Goal: Task Accomplishment & Management: Use online tool/utility

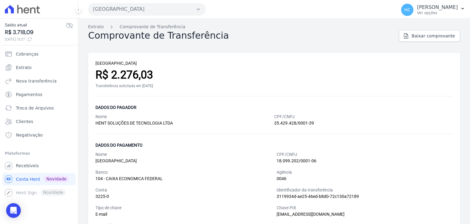
click at [30, 87] on ul "Cobranças Extrato Nova transferência Pagamentos Troca de [GEOGRAPHIC_DATA] Clie…" at bounding box center [38, 94] width 73 height 93
click at [31, 82] on span "Nova transferência" at bounding box center [36, 81] width 41 height 6
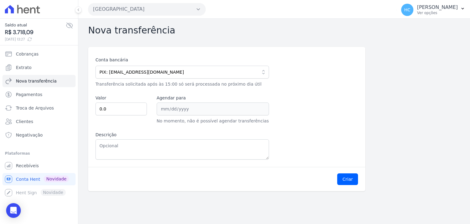
click at [20, 33] on span "R$ 3.718,09" at bounding box center [35, 32] width 61 height 8
copy span "3.718,09"
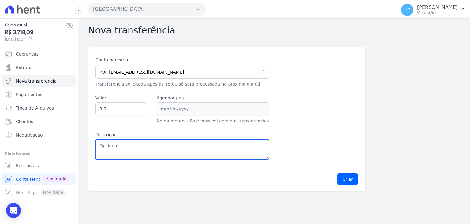
paste textarea "3.718,09"
click at [154, 145] on textarea "3.718,09" at bounding box center [183, 149] width 174 height 20
click at [103, 145] on textarea "3.718,09" at bounding box center [183, 149] width 174 height 20
click at [103, 145] on textarea "3718,09" at bounding box center [183, 149] width 174 height 20
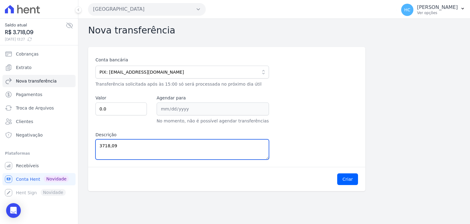
click at [103, 145] on textarea "3718,09" at bounding box center [183, 149] width 174 height 20
type textarea "3718,09"
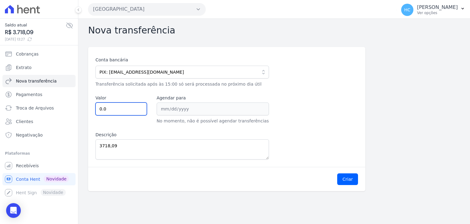
click at [124, 108] on input "0.0" at bounding box center [121, 108] width 51 height 13
paste input "371809"
click at [124, 108] on input "0.0371809" at bounding box center [121, 108] width 51 height 13
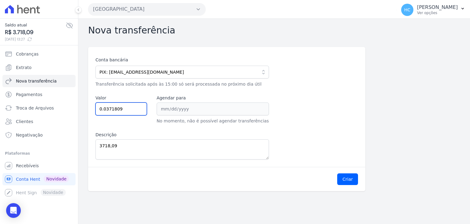
paste input "3718."
type input "3718.09"
click at [342, 176] on button "Criar" at bounding box center [348, 179] width 21 height 12
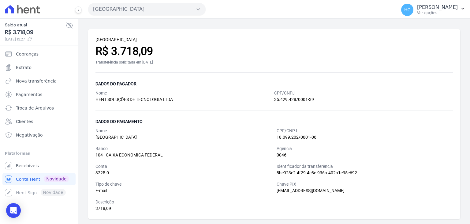
scroll to position [23, 0]
